Goal: Task Accomplishment & Management: Complete application form

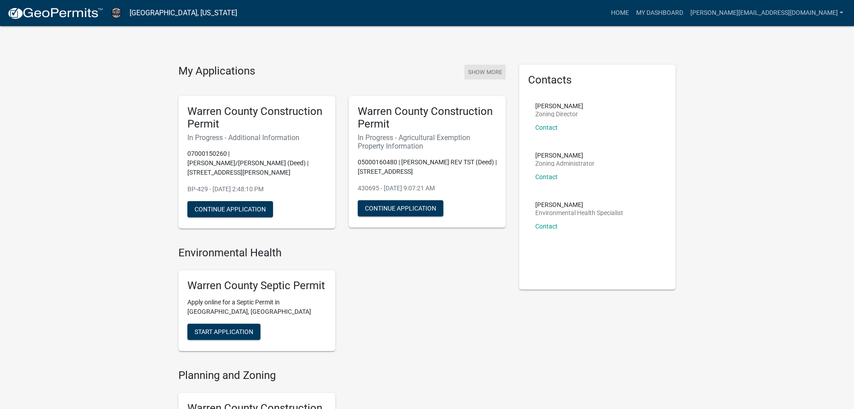
click at [503, 70] on button "Show More" at bounding box center [485, 72] width 41 height 15
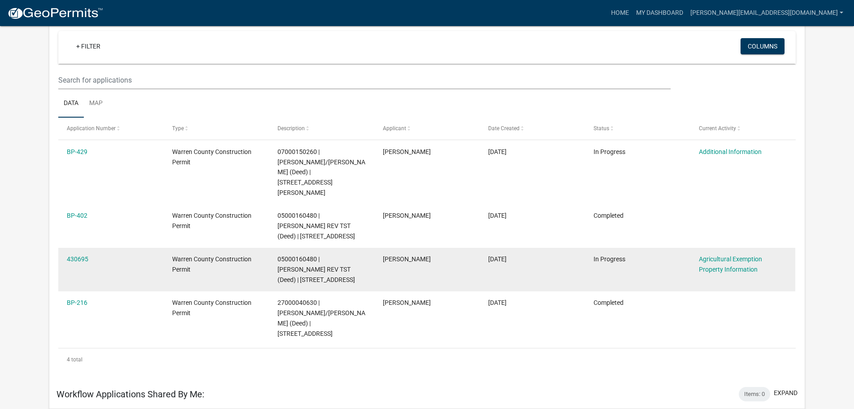
scroll to position [90, 0]
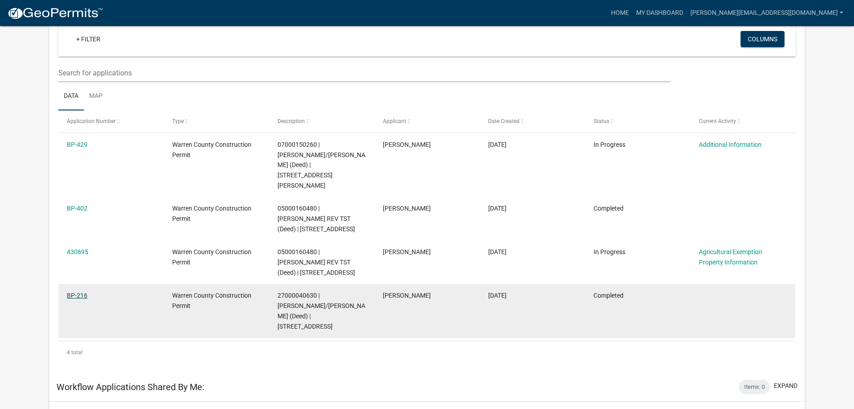
click at [78, 292] on link "BP-216" at bounding box center [77, 295] width 21 height 7
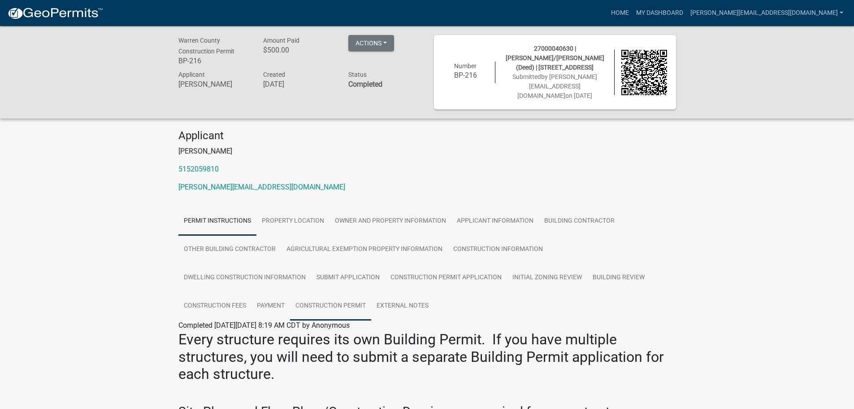
click at [347, 294] on link "Construction Permit" at bounding box center [330, 306] width 81 height 29
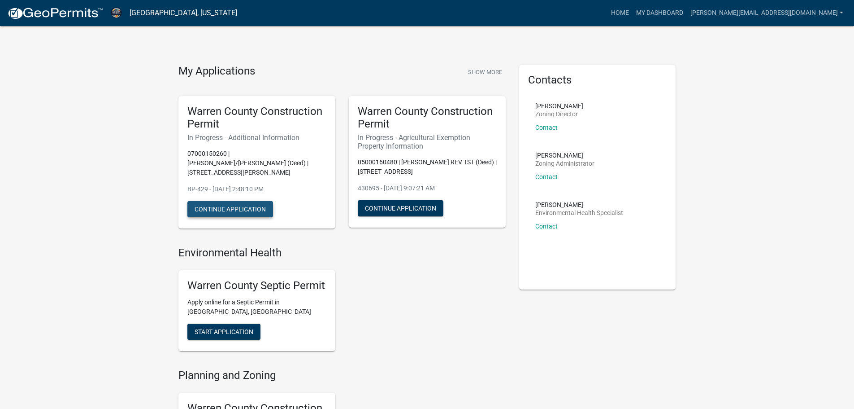
click at [259, 201] on button "Continue Application" at bounding box center [230, 209] width 86 height 16
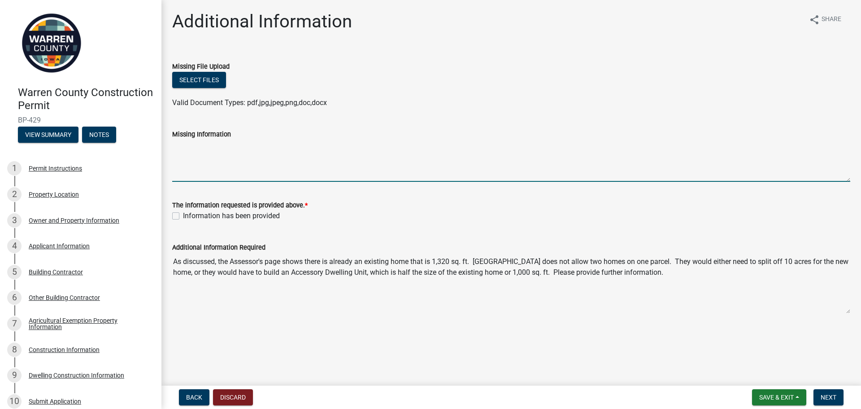
click at [212, 172] on textarea "Missing Information" at bounding box center [511, 160] width 678 height 42
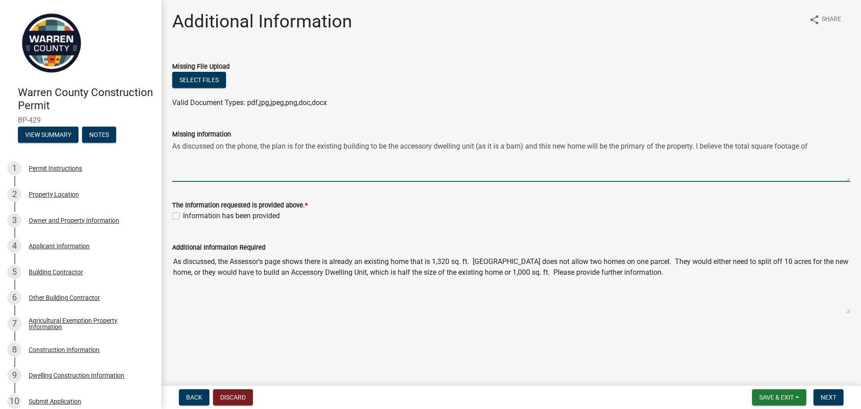
click at [818, 145] on textarea "As discussed on the phone, the plan is for the existing building to be the acce…" at bounding box center [511, 160] width 678 height 42
type textarea "As discussed on the phone, the plan is for the existing building to be the acce…"
click at [183, 215] on label "Information has been provided" at bounding box center [231, 215] width 97 height 11
click at [183, 215] on input "Information has been provided" at bounding box center [186, 213] width 6 height 6
checkbox input "true"
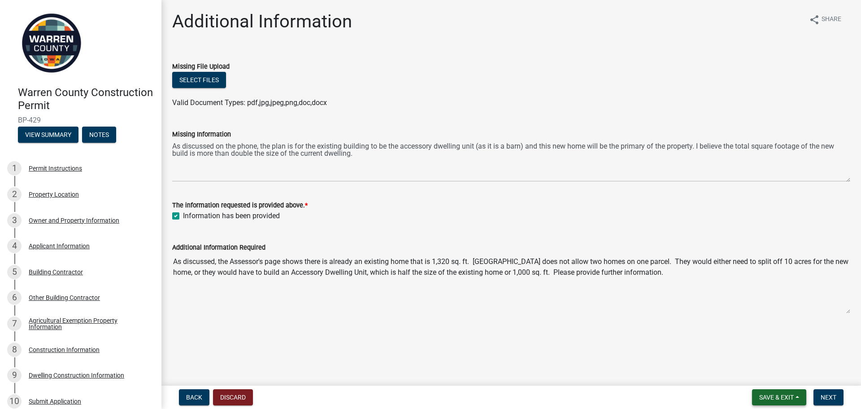
click at [774, 404] on button "Save & Exit" at bounding box center [779, 397] width 54 height 16
click at [765, 372] on button "Save & Exit" at bounding box center [771, 374] width 72 height 22
